Goal: Task Accomplishment & Management: Complete application form

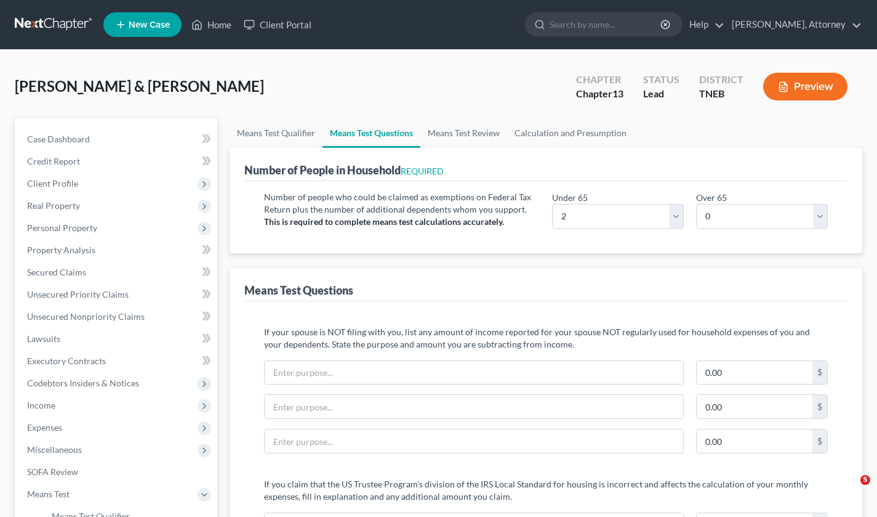
select select "2"
select select "0"
select select "2"
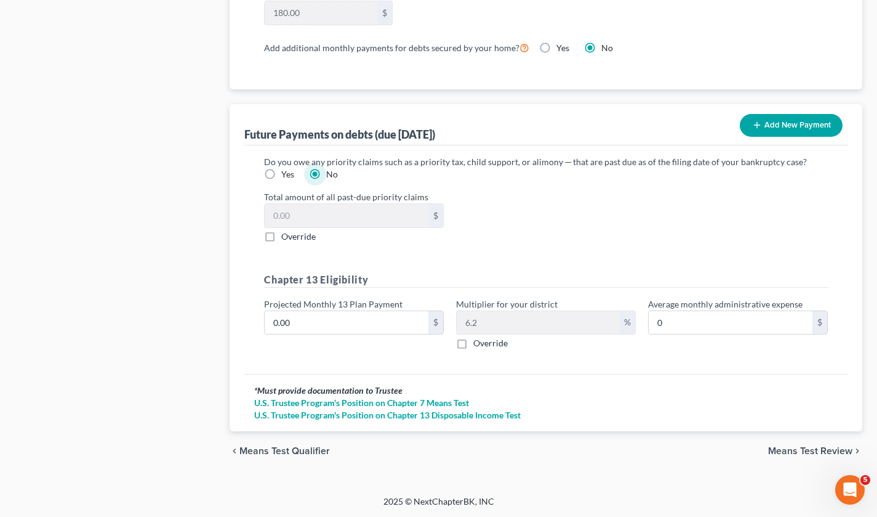
scroll to position [1076, 0]
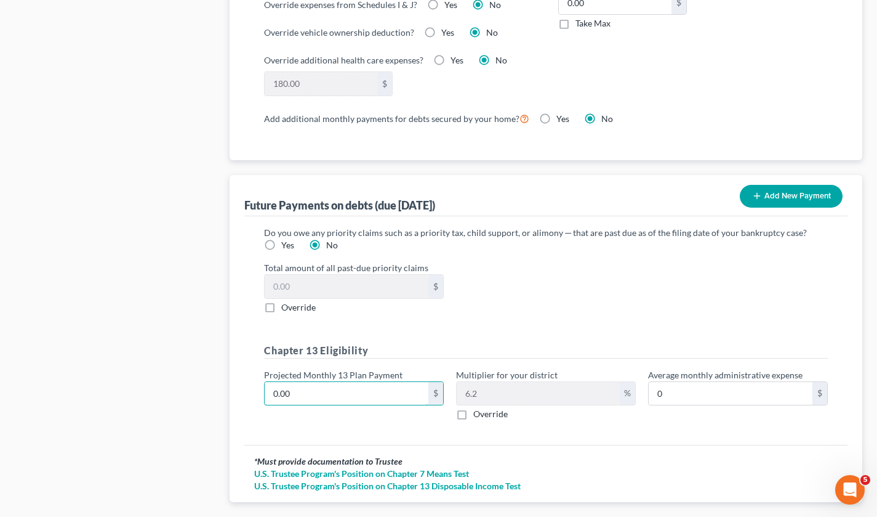
click at [387, 393] on input "0.00" at bounding box center [347, 393] width 164 height 23
type input "2"
type input "0.12"
type input "22"
type input "1.36"
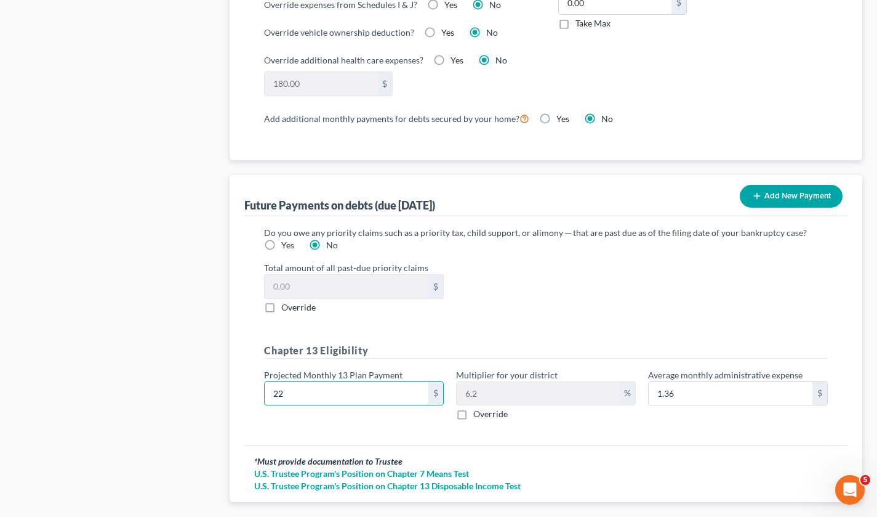
type input "220"
type input "13.64"
type input "2205"
type input "136.71"
type input "2,205"
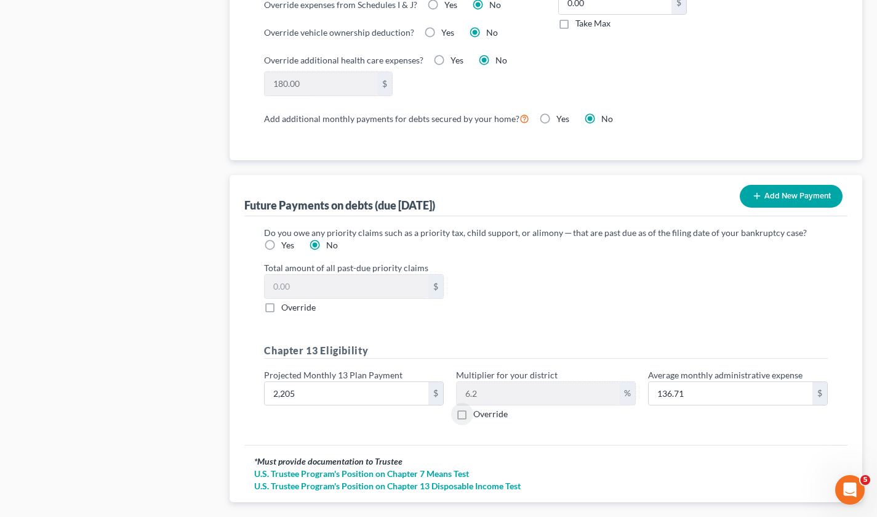
scroll to position [1147, 0]
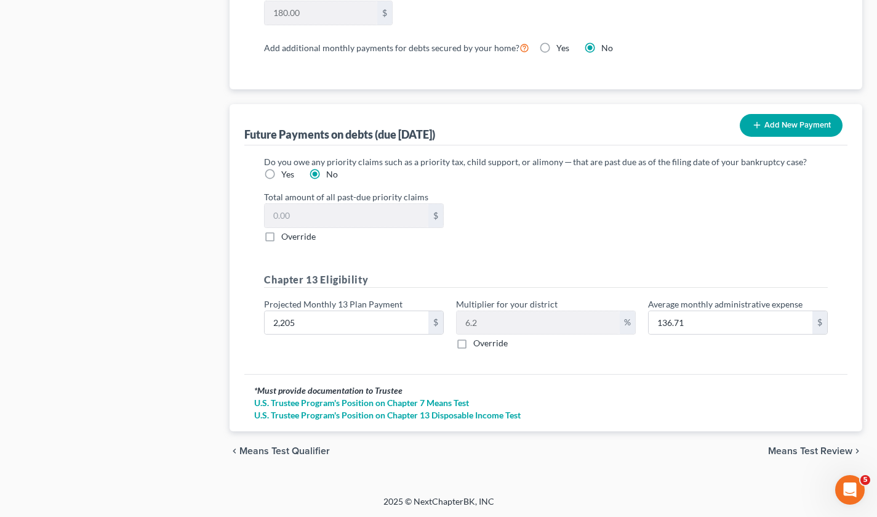
click at [681, 374] on div "* Must provide documentation to Trustee U.S. Trustee Program's Position on Chap…" at bounding box center [545, 402] width 603 height 57
click at [716, 200] on label "Total amount of all past-due priority claims" at bounding box center [546, 196] width 576 height 13
click at [801, 446] on span "Means Test Review" at bounding box center [810, 451] width 84 height 10
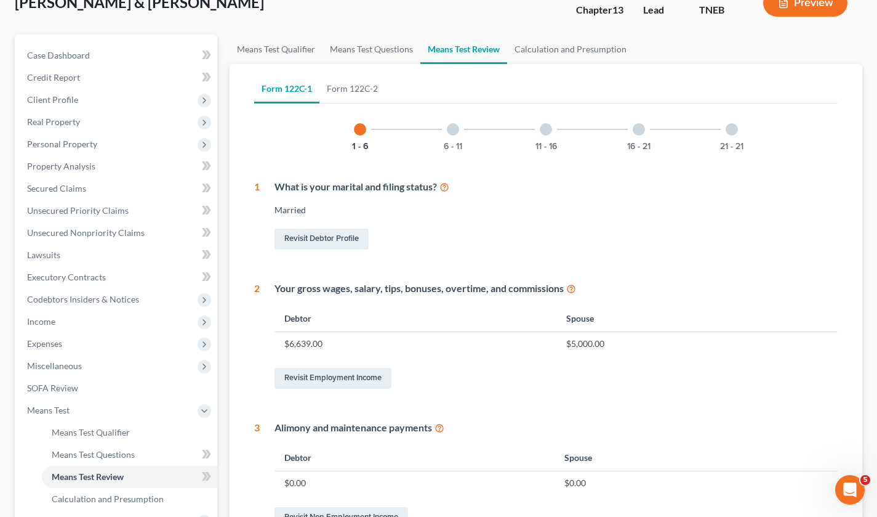
scroll to position [52, 0]
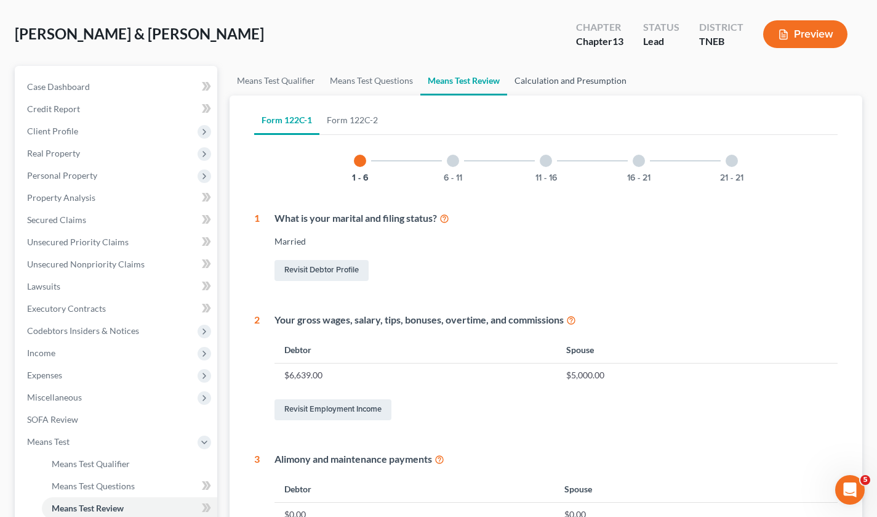
click at [568, 78] on link "Calculation and Presumption" at bounding box center [570, 81] width 127 height 30
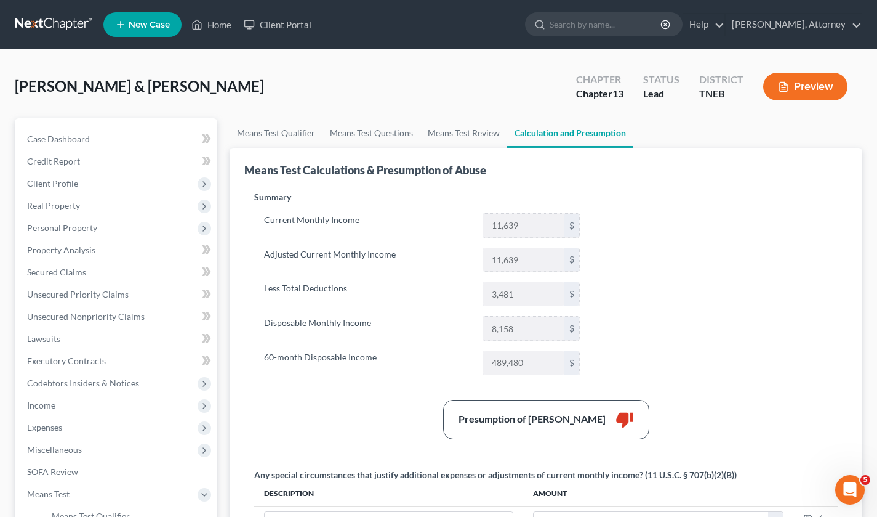
click at [812, 90] on button "Preview" at bounding box center [806, 87] width 84 height 28
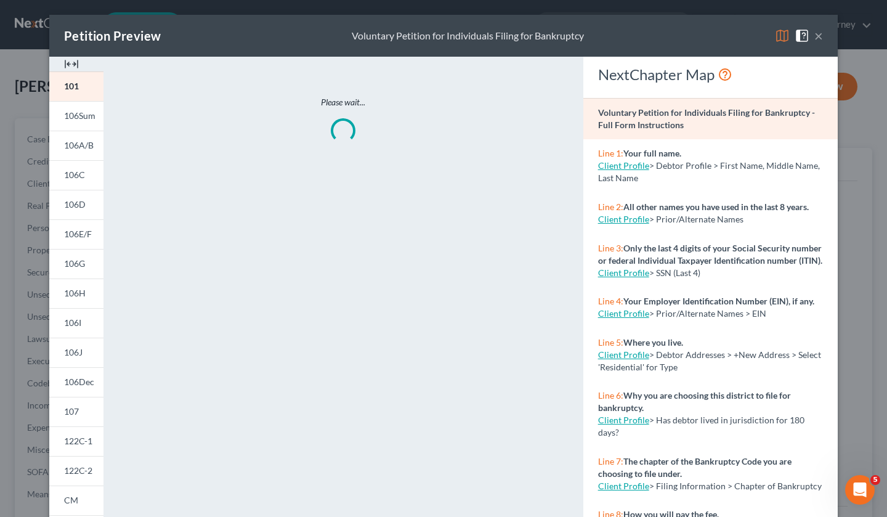
click at [775, 39] on img at bounding box center [782, 35] width 15 height 15
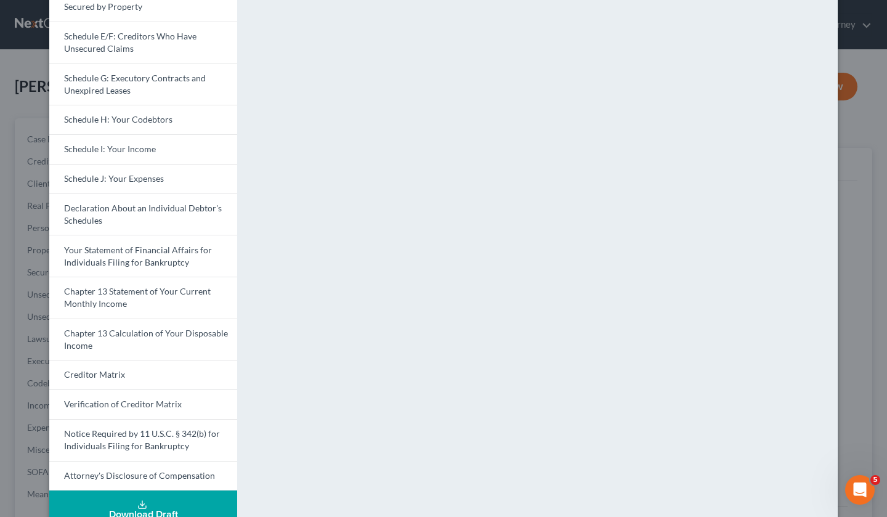
scroll to position [260, 0]
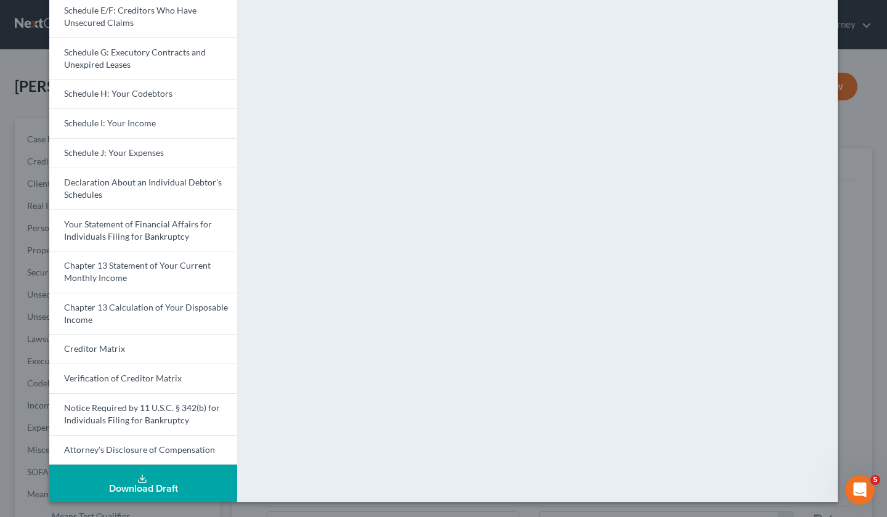
click at [133, 323] on link "Chapter 13 Calculation of Your Disposable Income" at bounding box center [143, 313] width 188 height 42
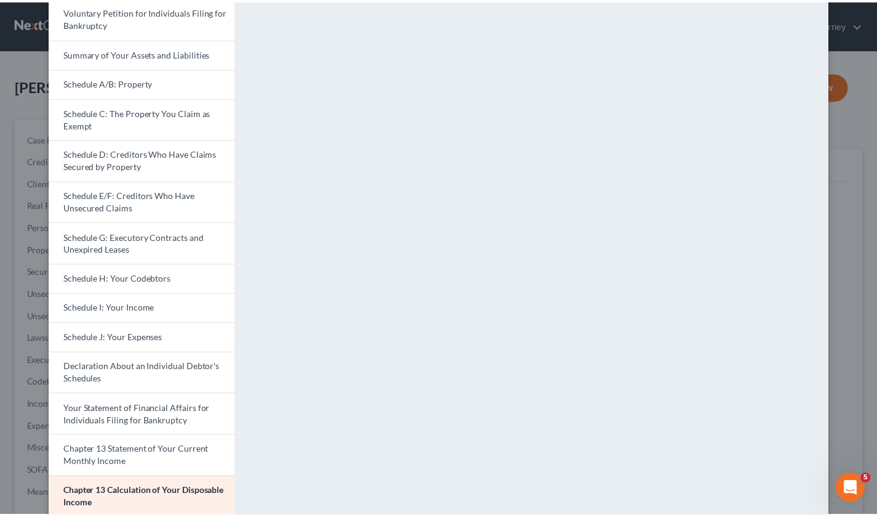
scroll to position [0, 0]
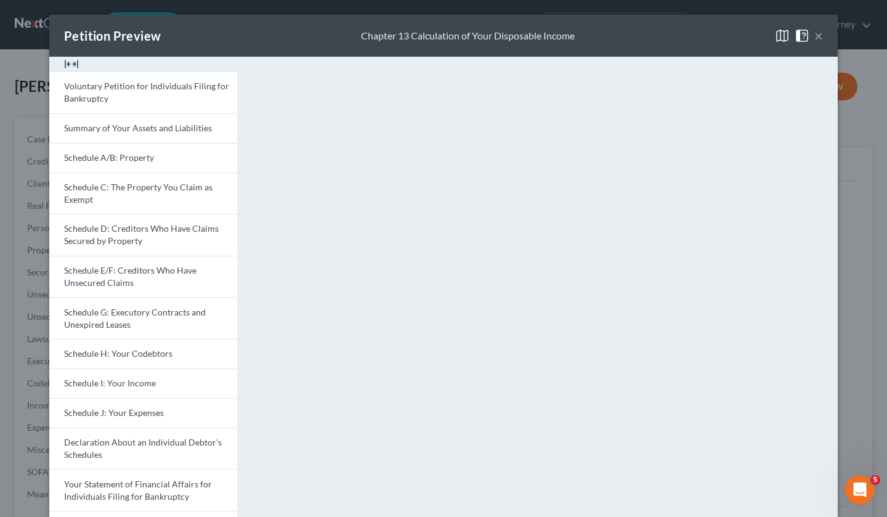
click at [814, 33] on button "×" at bounding box center [818, 35] width 9 height 15
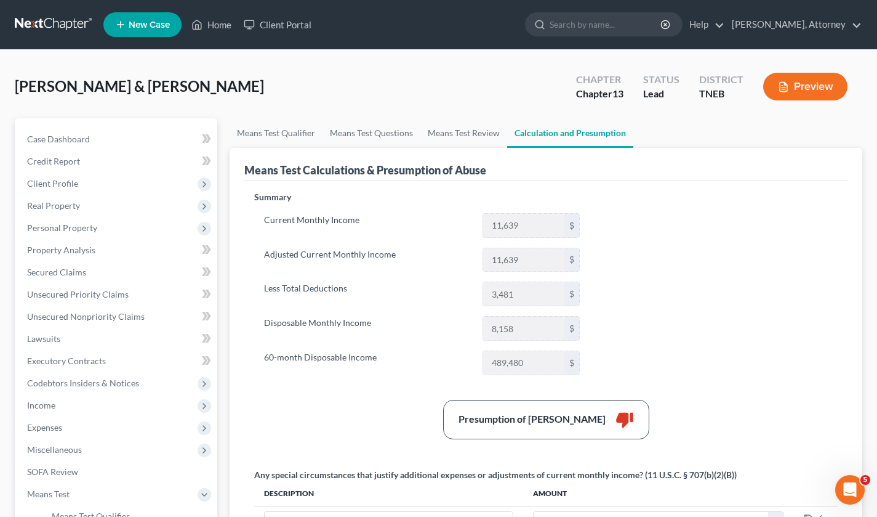
click at [53, 20] on link at bounding box center [54, 25] width 79 height 22
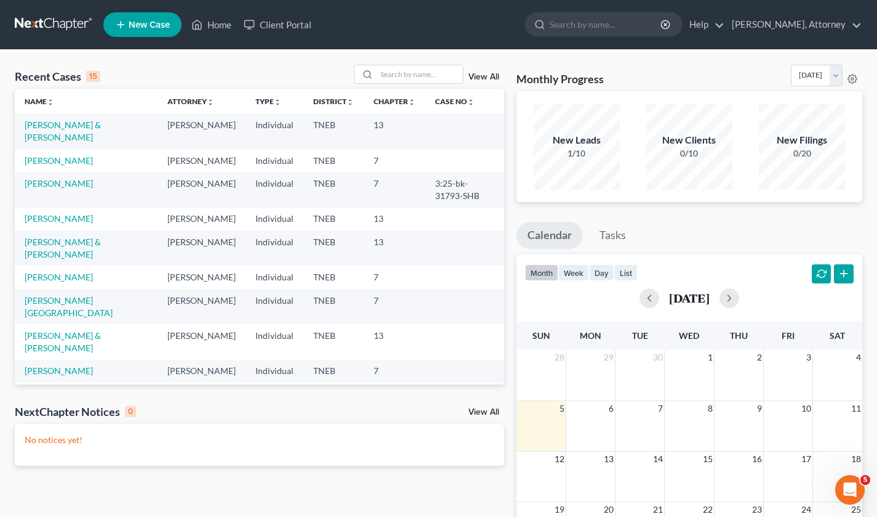
click at [54, 18] on link at bounding box center [54, 25] width 79 height 22
